Goal: Information Seeking & Learning: Learn about a topic

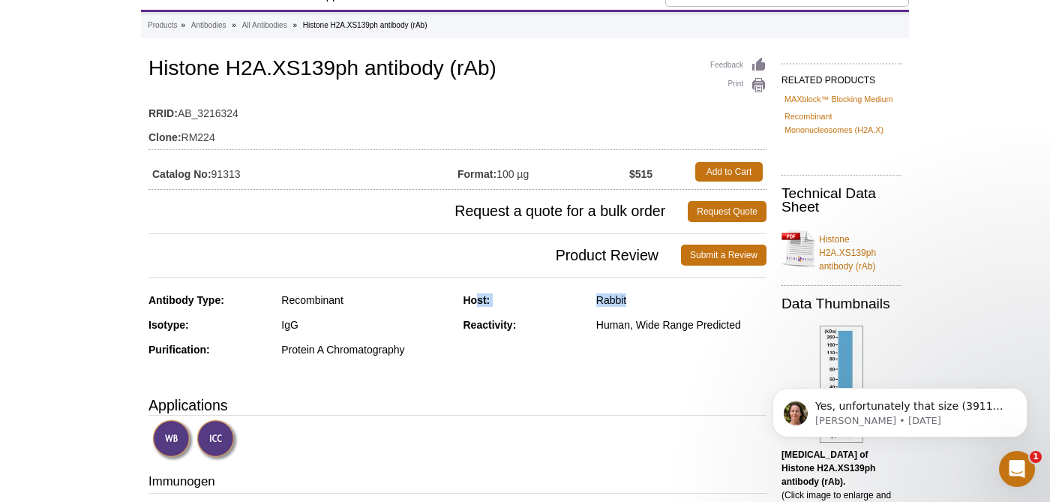
drag, startPoint x: 478, startPoint y: 304, endPoint x: 637, endPoint y: 308, distance: 159.1
click at [637, 308] on div "Host: Rabbit" at bounding box center [616, 305] width 304 height 25
click at [571, 367] on div "Host: Rabbit Reactivity: Human, Wide Range Predicted" at bounding box center [616, 330] width 304 height 74
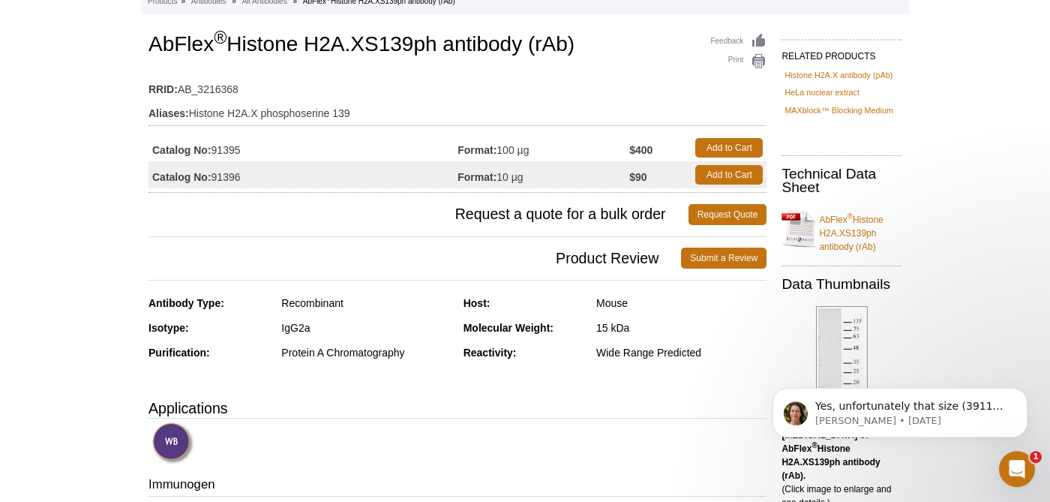
scroll to position [57, 0]
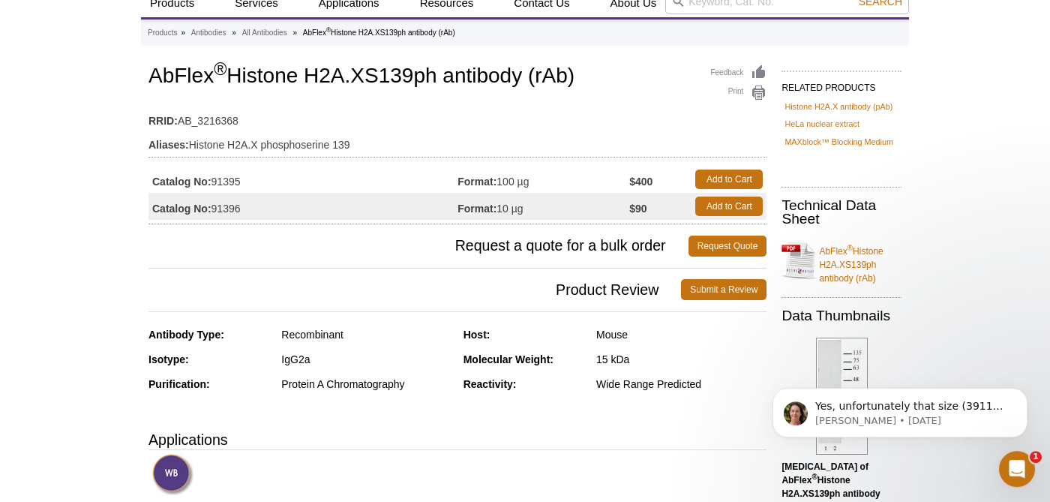
drag, startPoint x: 209, startPoint y: 206, endPoint x: 266, endPoint y: 211, distance: 57.3
click at [266, 211] on td "Catalog No: 91396" at bounding box center [303, 206] width 309 height 27
